Goal: Book appointment/travel/reservation

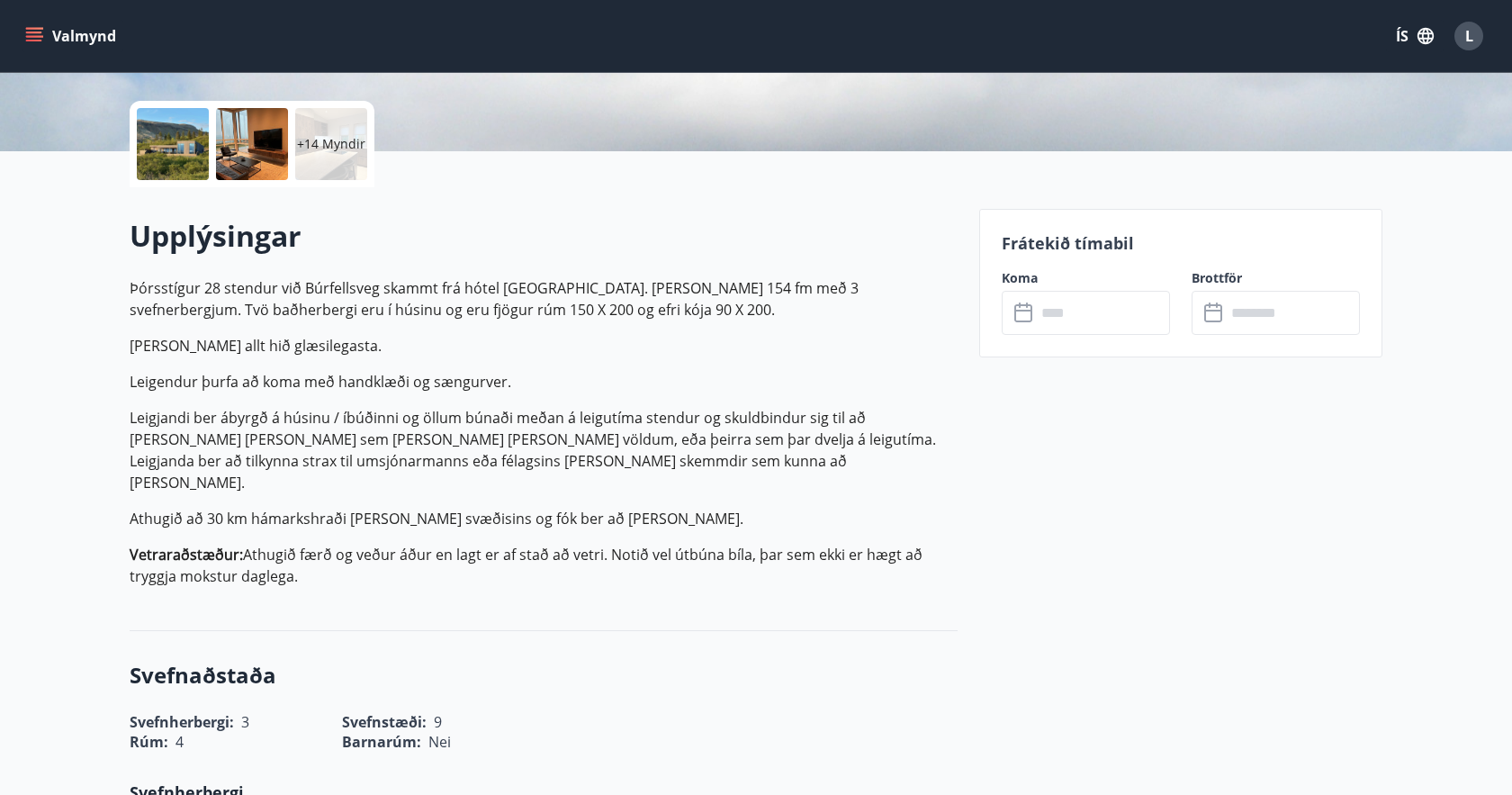
scroll to position [400, 0]
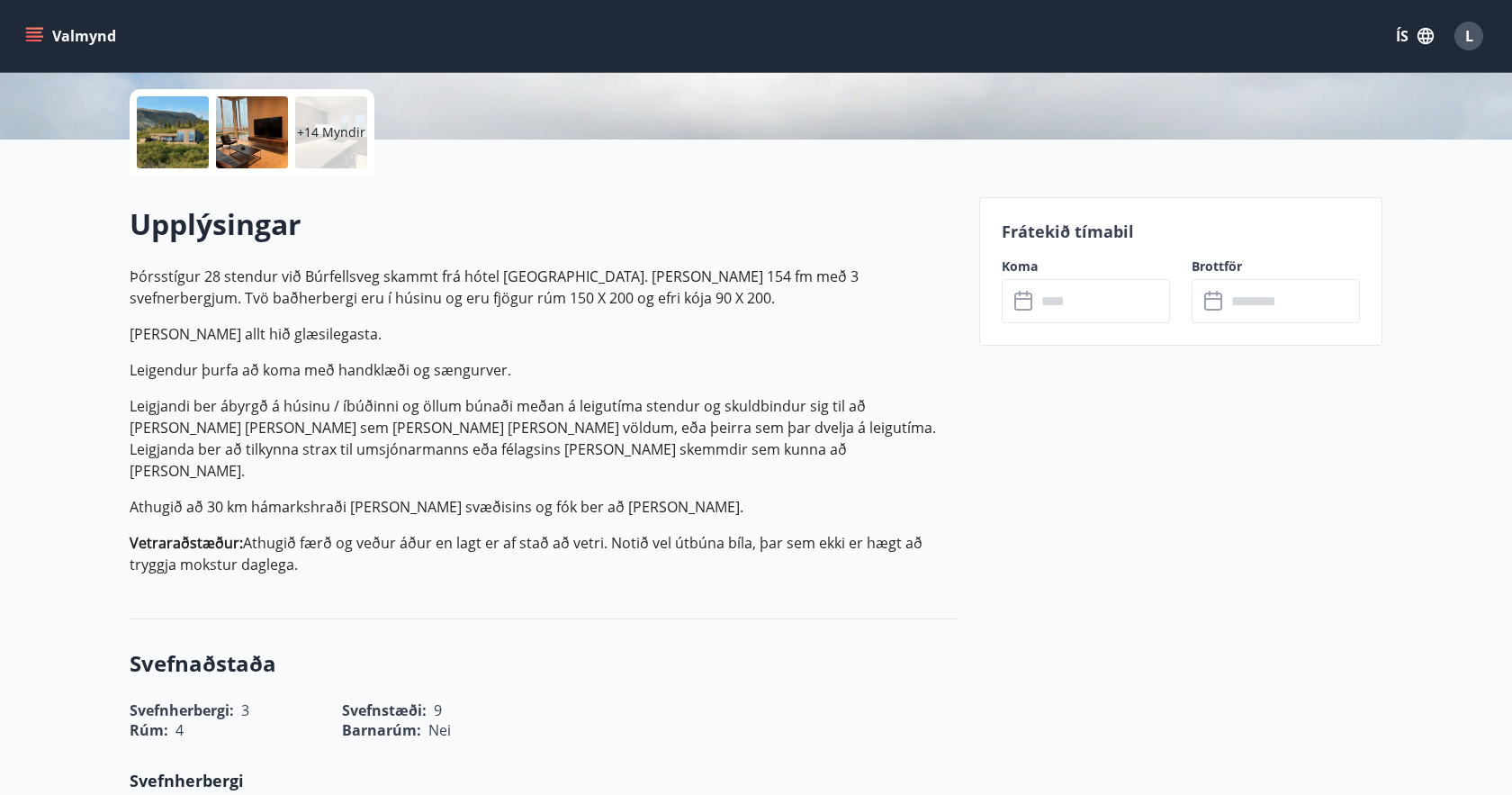
click at [1018, 310] on icon at bounding box center [1024, 301] width 18 height 18
click at [1022, 291] on icon at bounding box center [1026, 301] width 22 height 22
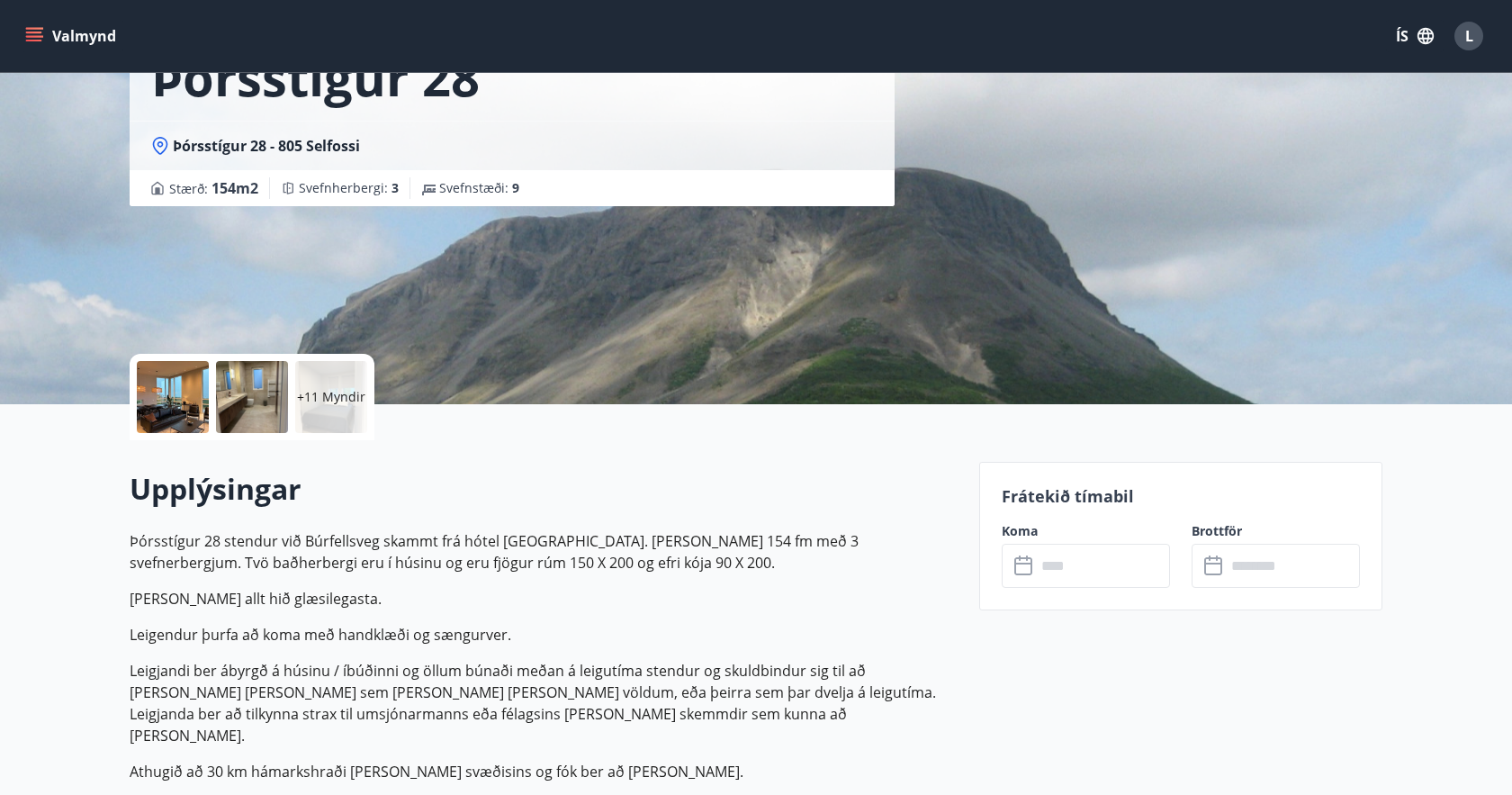
scroll to position [150, 0]
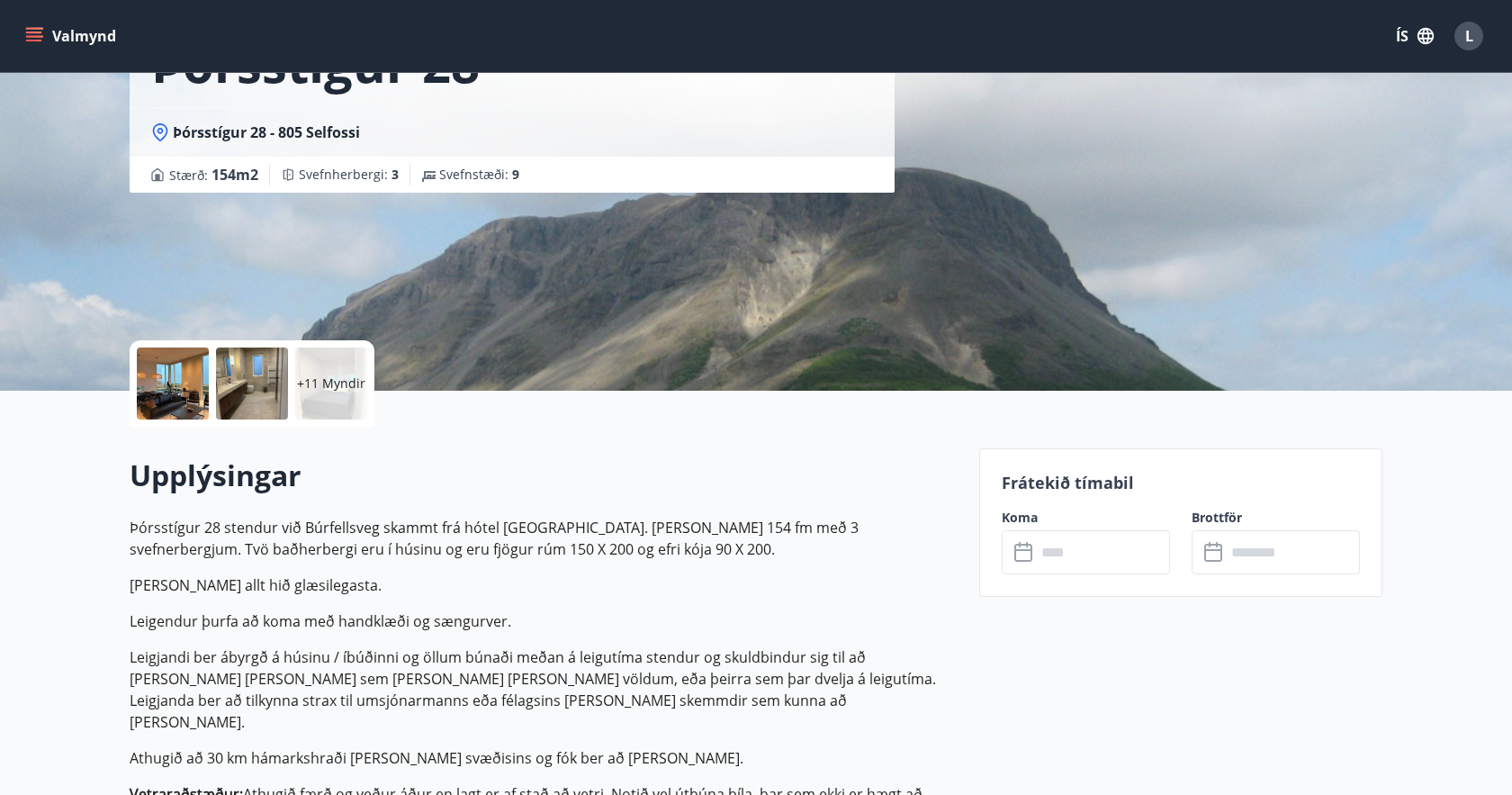
click at [1030, 546] on icon at bounding box center [1024, 553] width 18 height 18
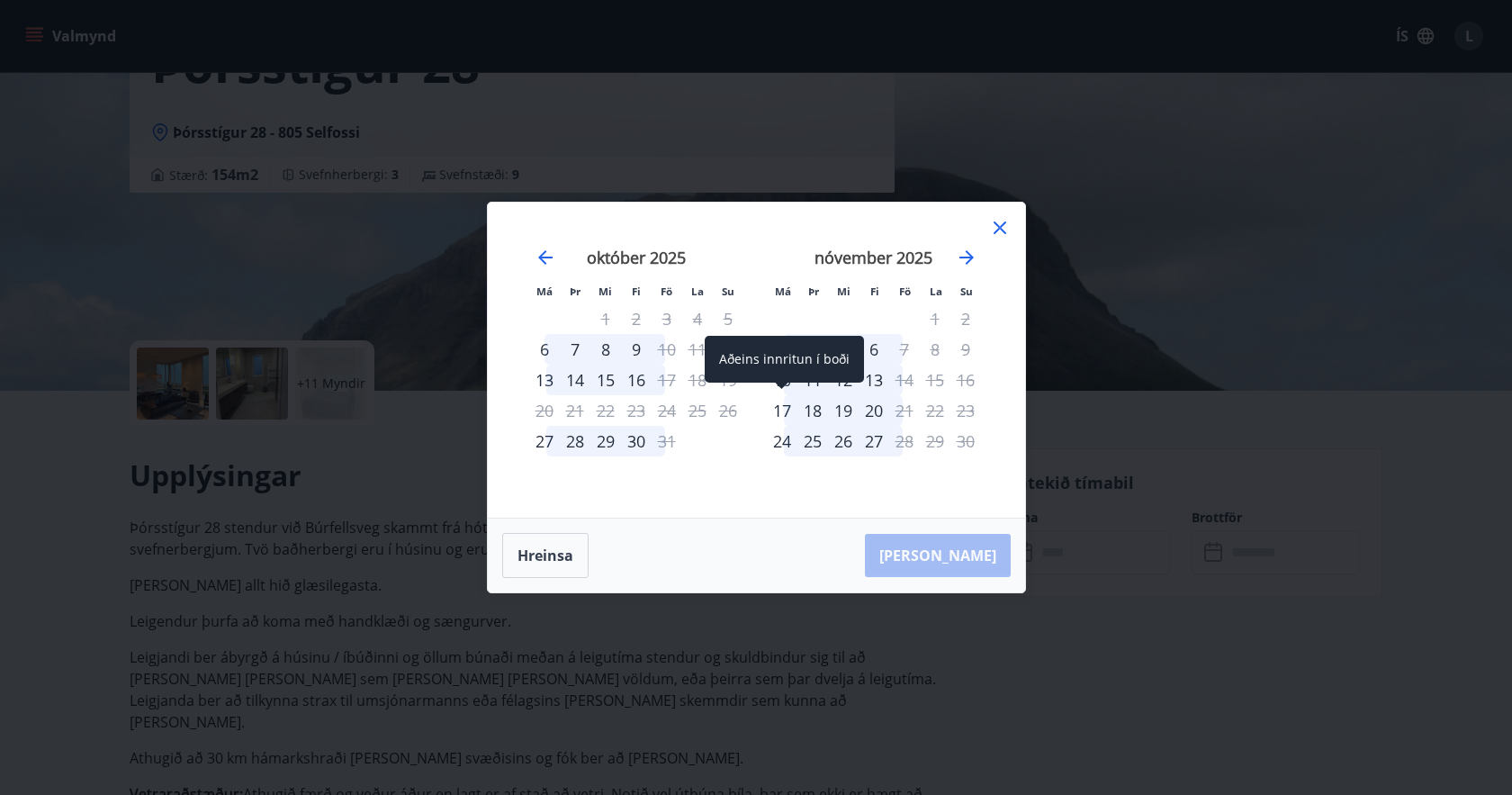
click at [794, 410] on div "17" at bounding box center [782, 410] width 31 height 31
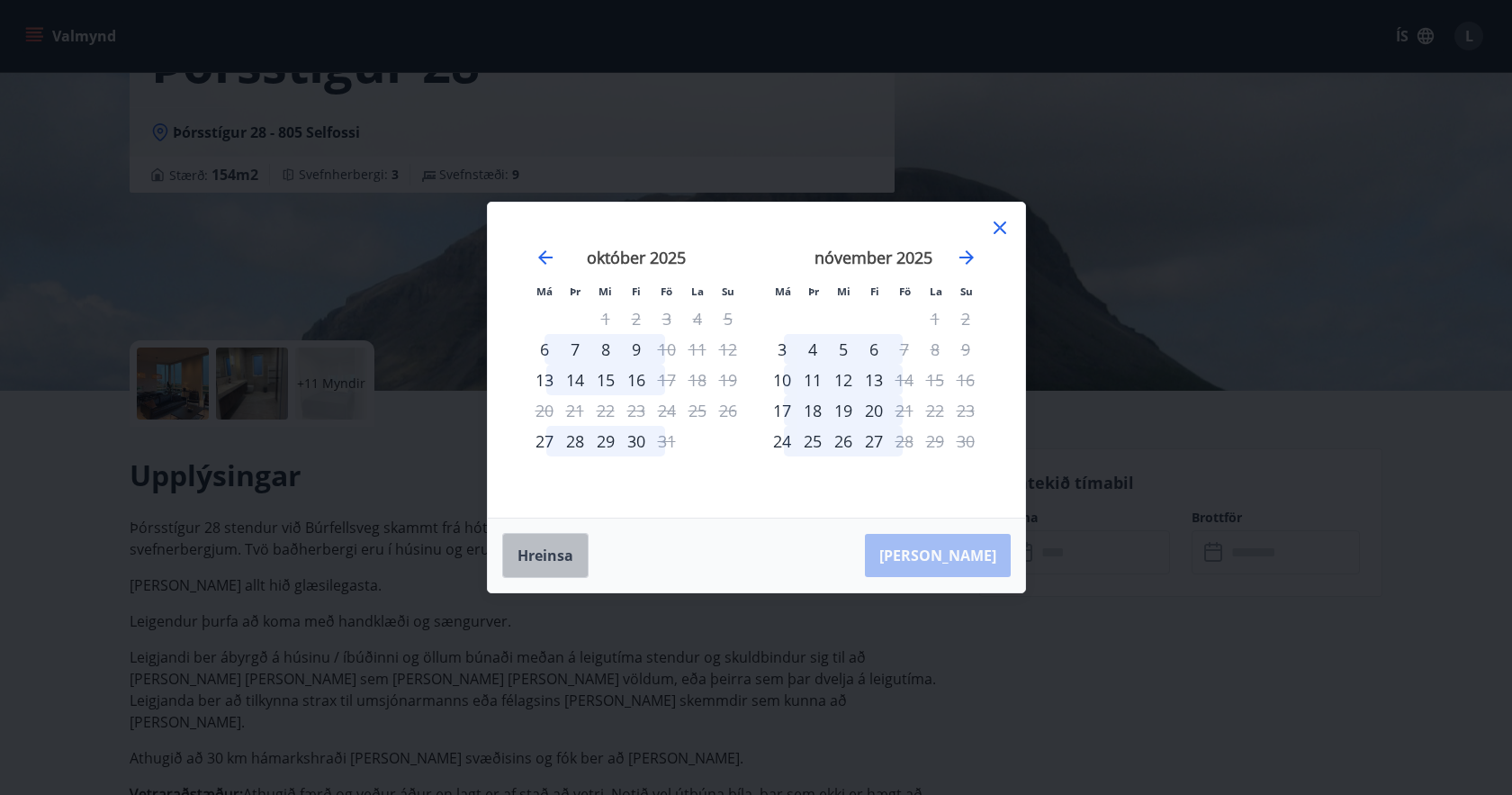
click at [539, 553] on button "Hreinsa" at bounding box center [545, 555] width 86 height 45
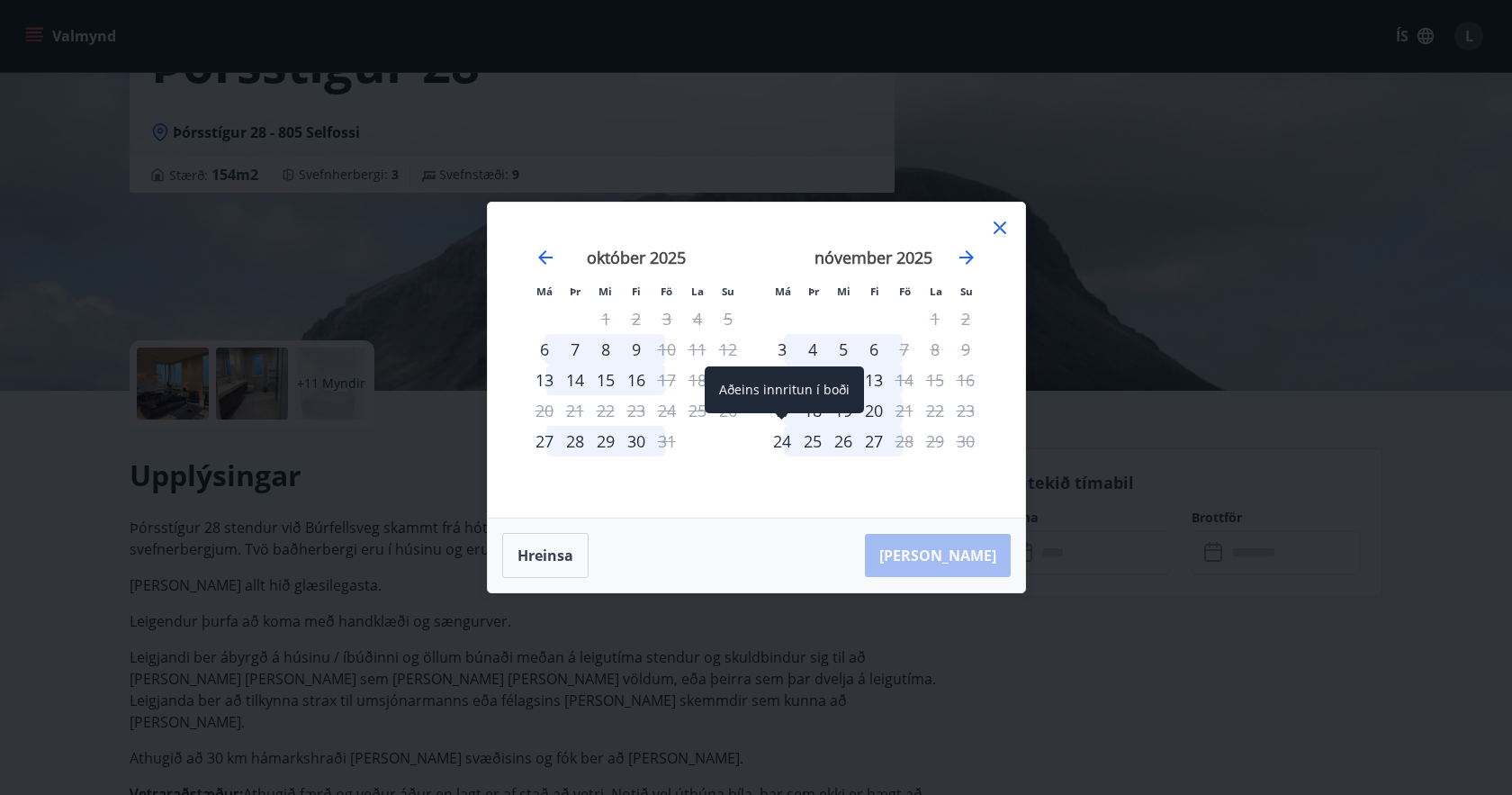
click at [783, 409] on div "Aðeins innritun í boði" at bounding box center [784, 390] width 160 height 47
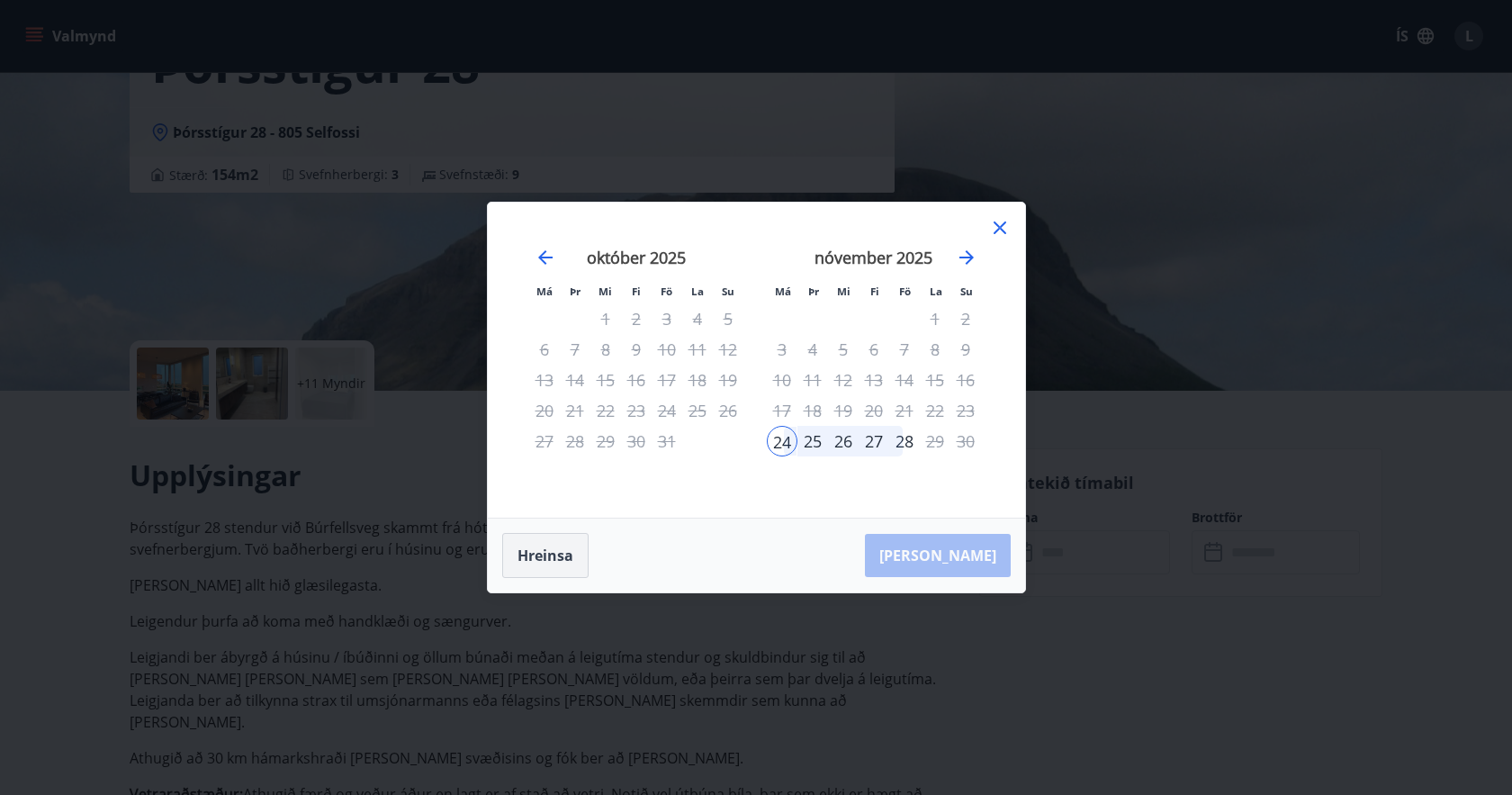
click at [563, 550] on button "Hreinsa" at bounding box center [545, 555] width 86 height 45
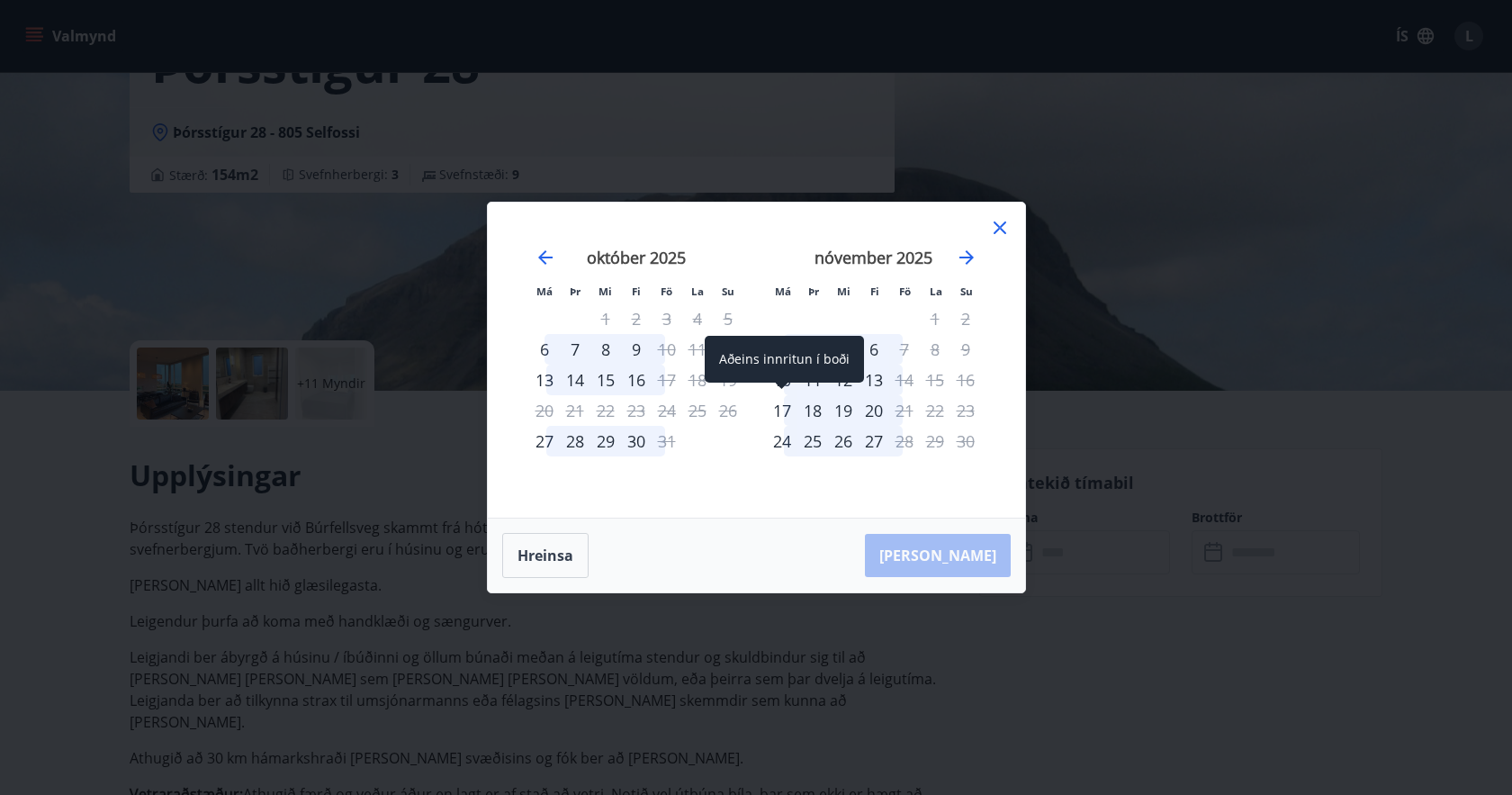
click at [783, 405] on div "17" at bounding box center [782, 410] width 31 height 31
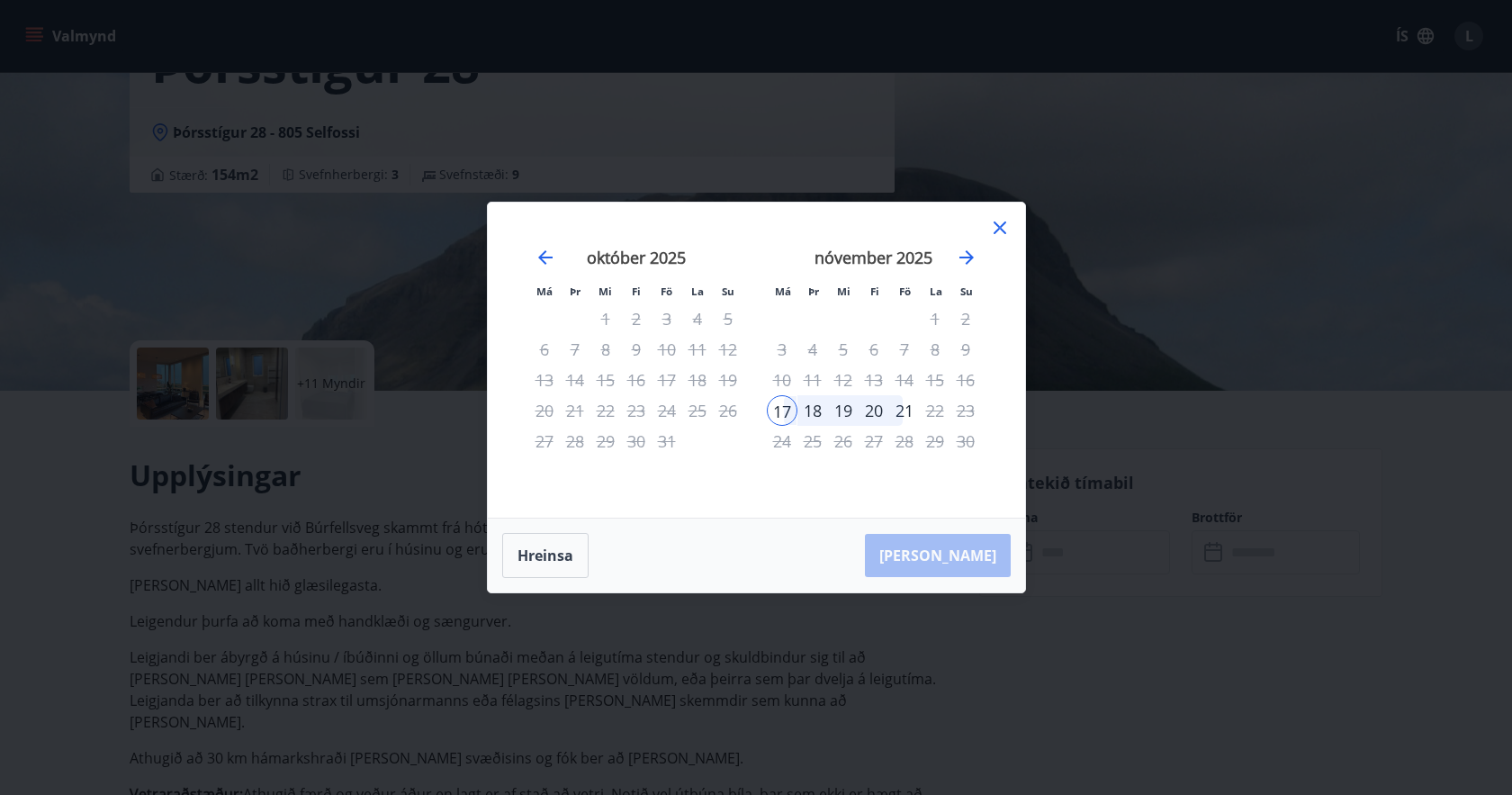
click at [877, 414] on div "20" at bounding box center [874, 410] width 31 height 31
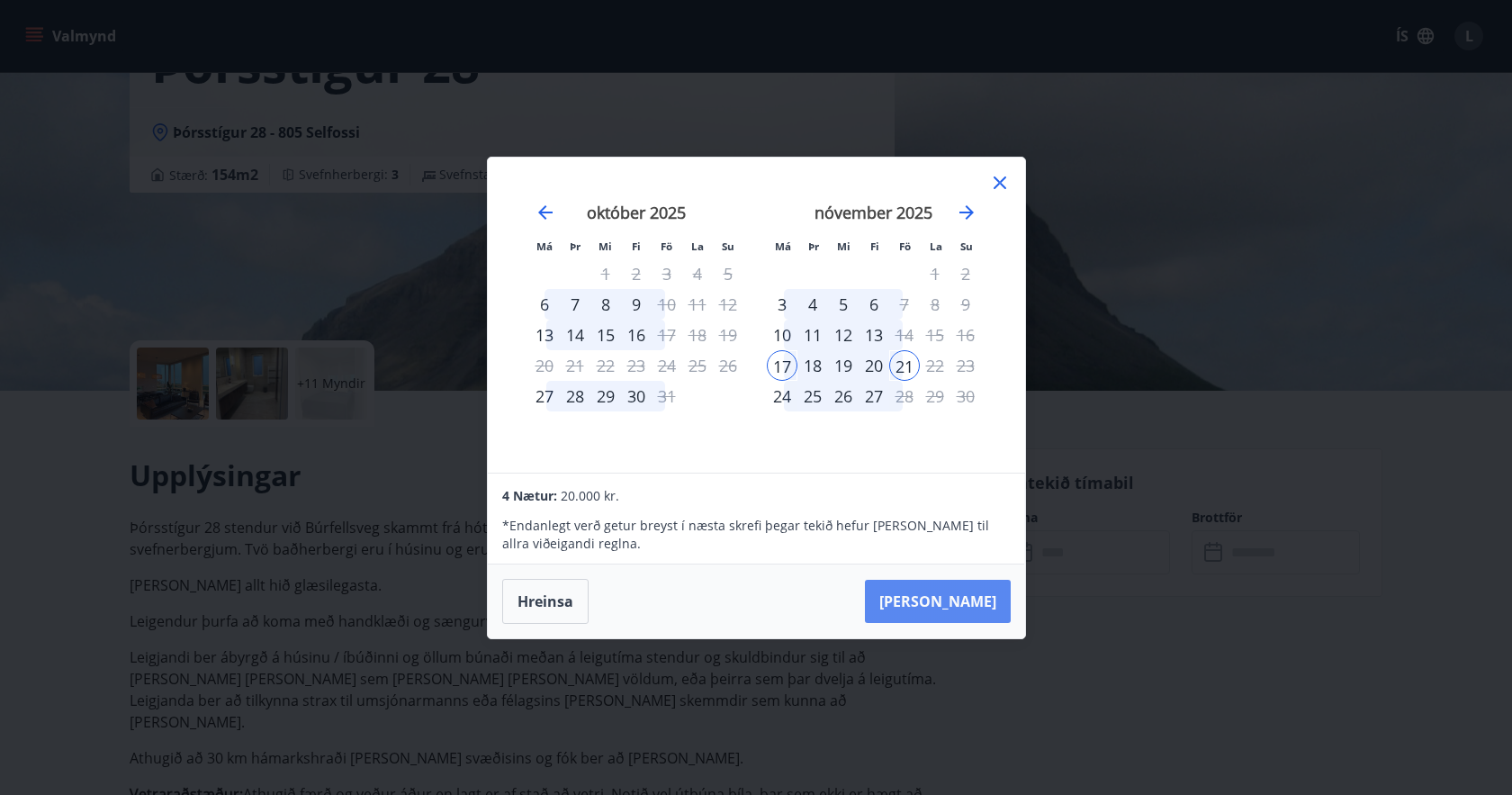
click at [972, 599] on button "Taka Frá" at bounding box center [937, 602] width 146 height 44
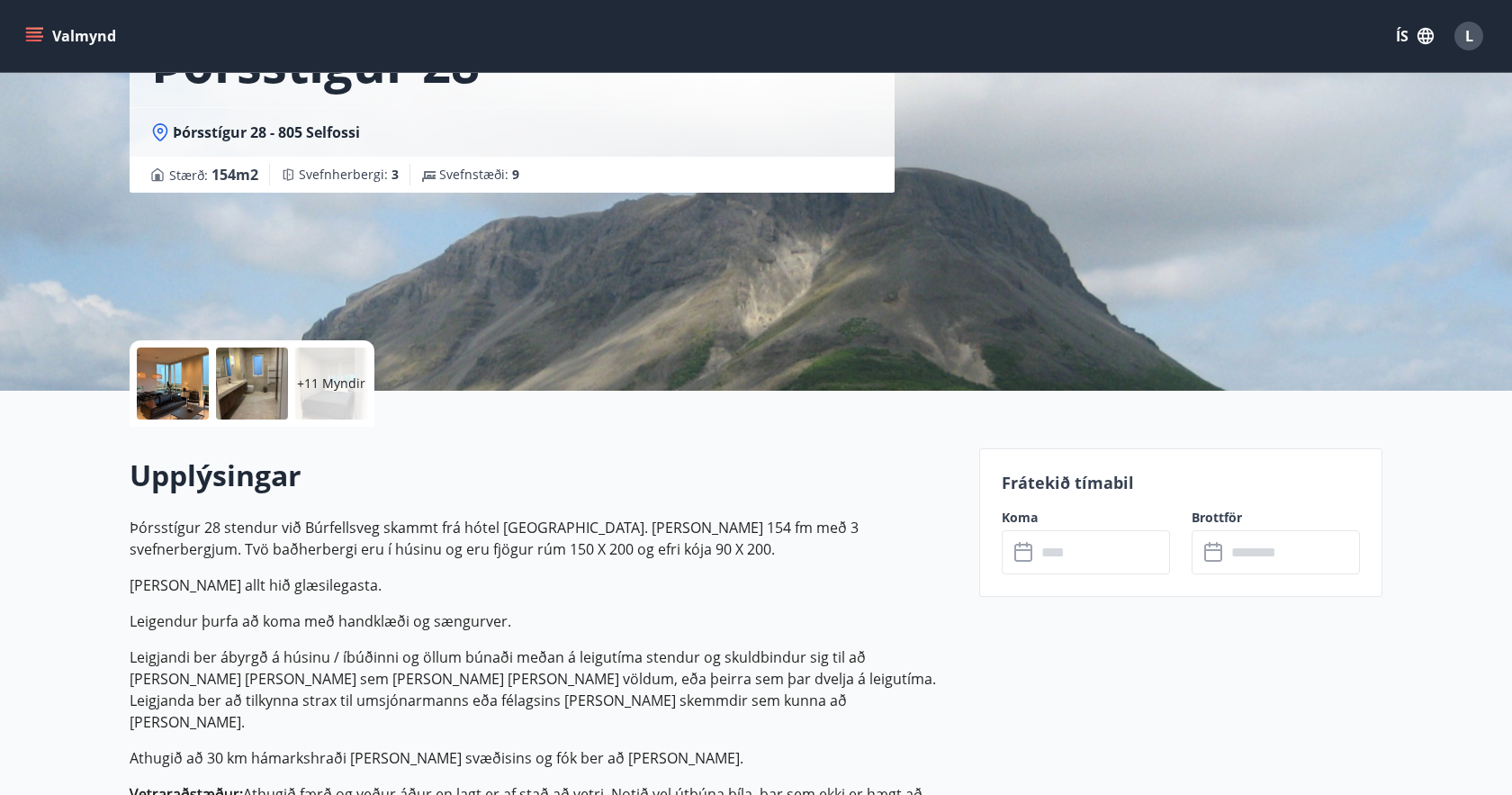
type input "******"
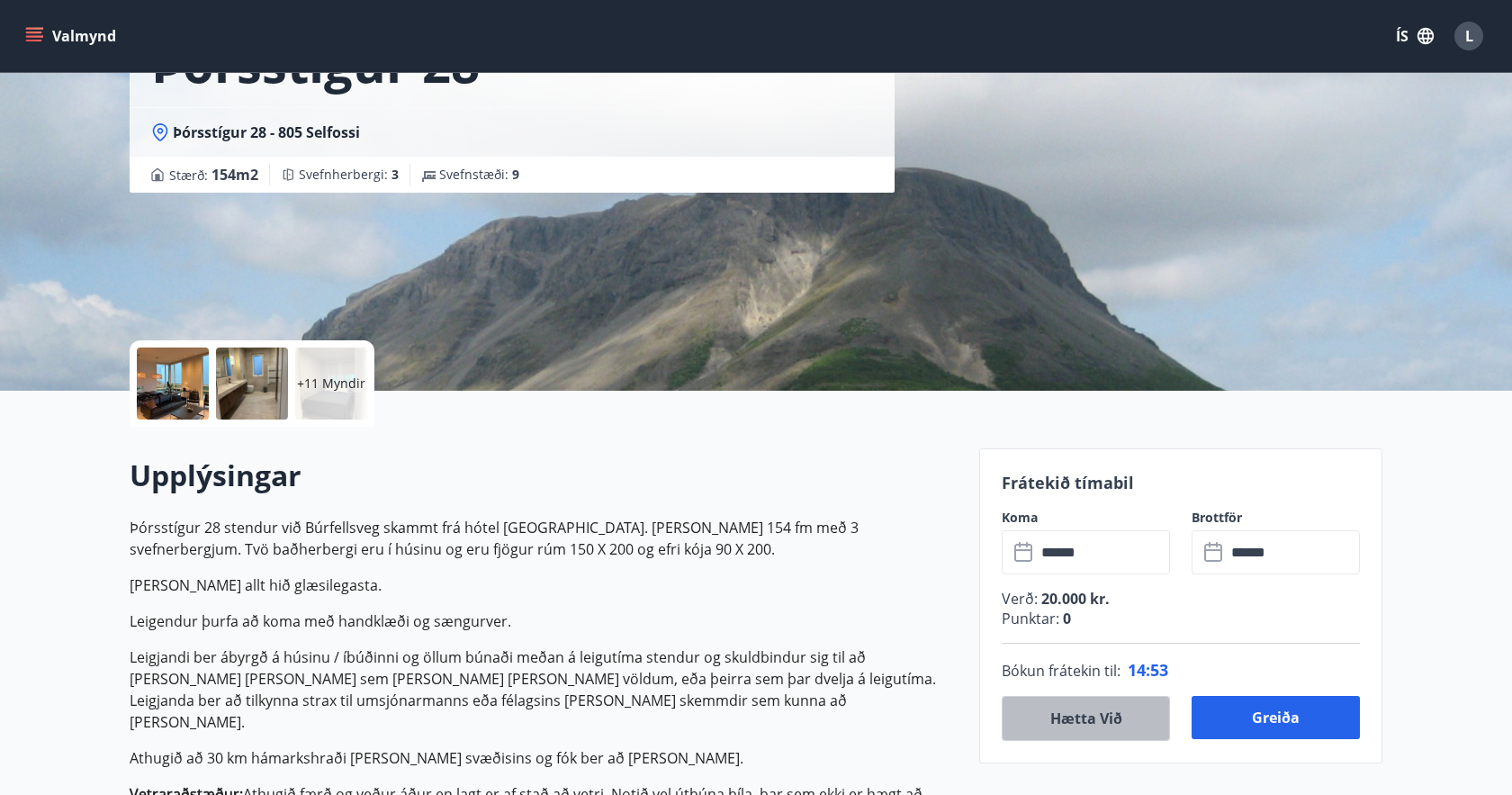
click at [1088, 731] on button "Hætta við" at bounding box center [1086, 718] width 168 height 45
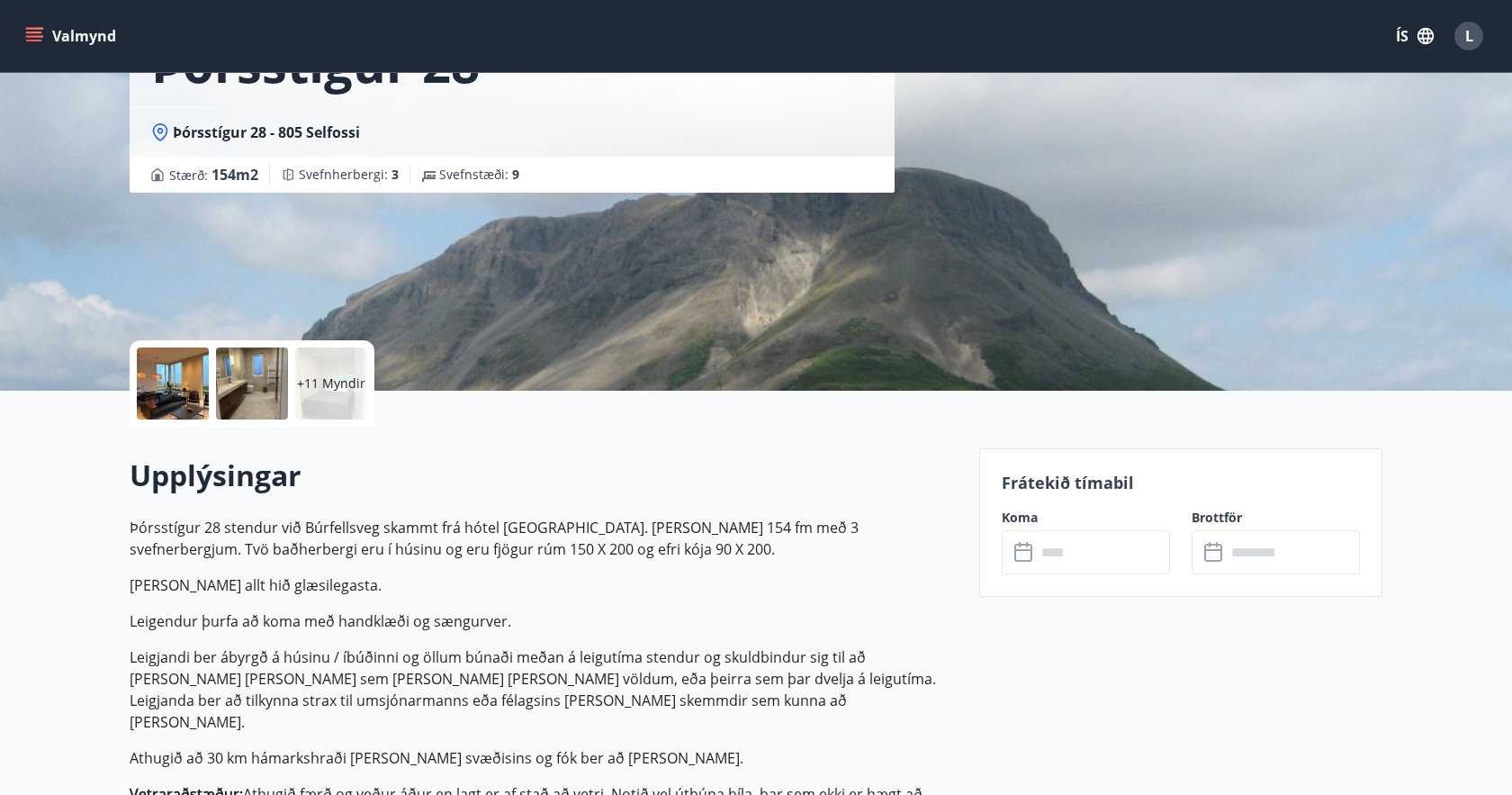
click at [1022, 560] on icon at bounding box center [1024, 553] width 18 height 18
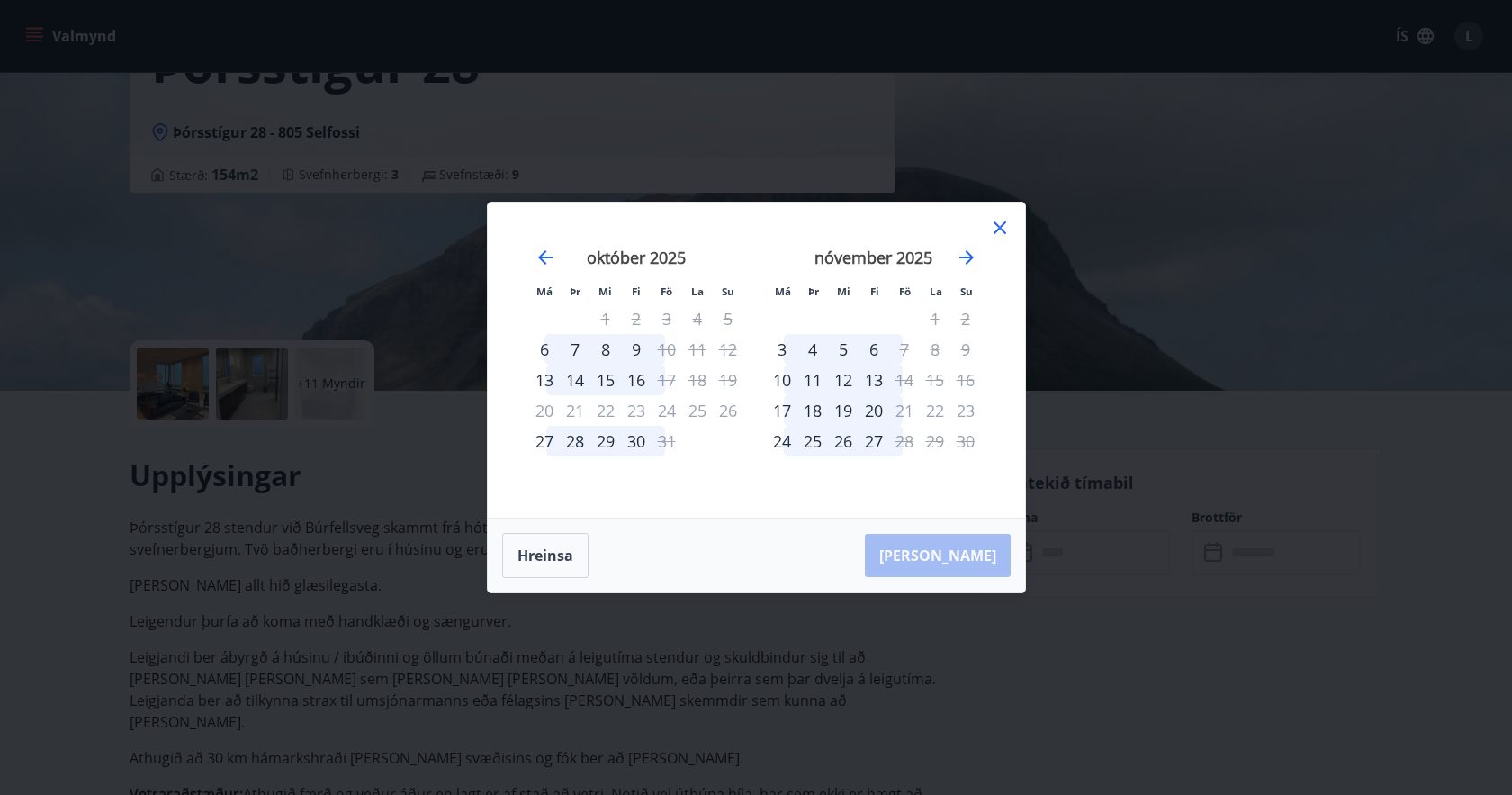
click at [999, 232] on icon at bounding box center [1001, 228] width 22 height 22
